Goal: Navigation & Orientation: Find specific page/section

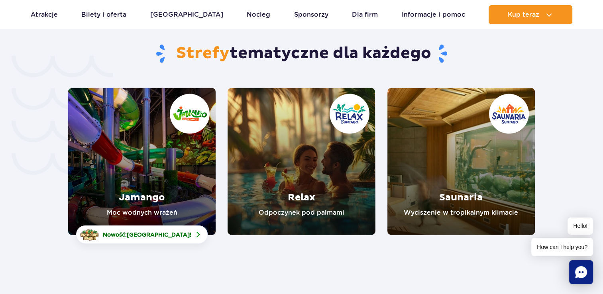
scroll to position [1689, 0]
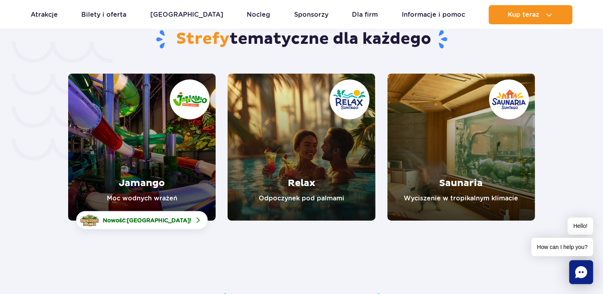
click at [129, 144] on link "Jamango" at bounding box center [141, 147] width 147 height 147
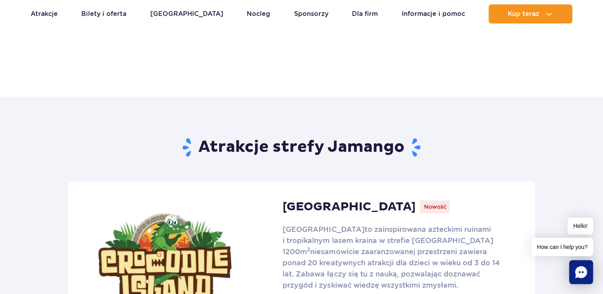
scroll to position [382, 0]
